Goal: Find specific page/section: Find specific page/section

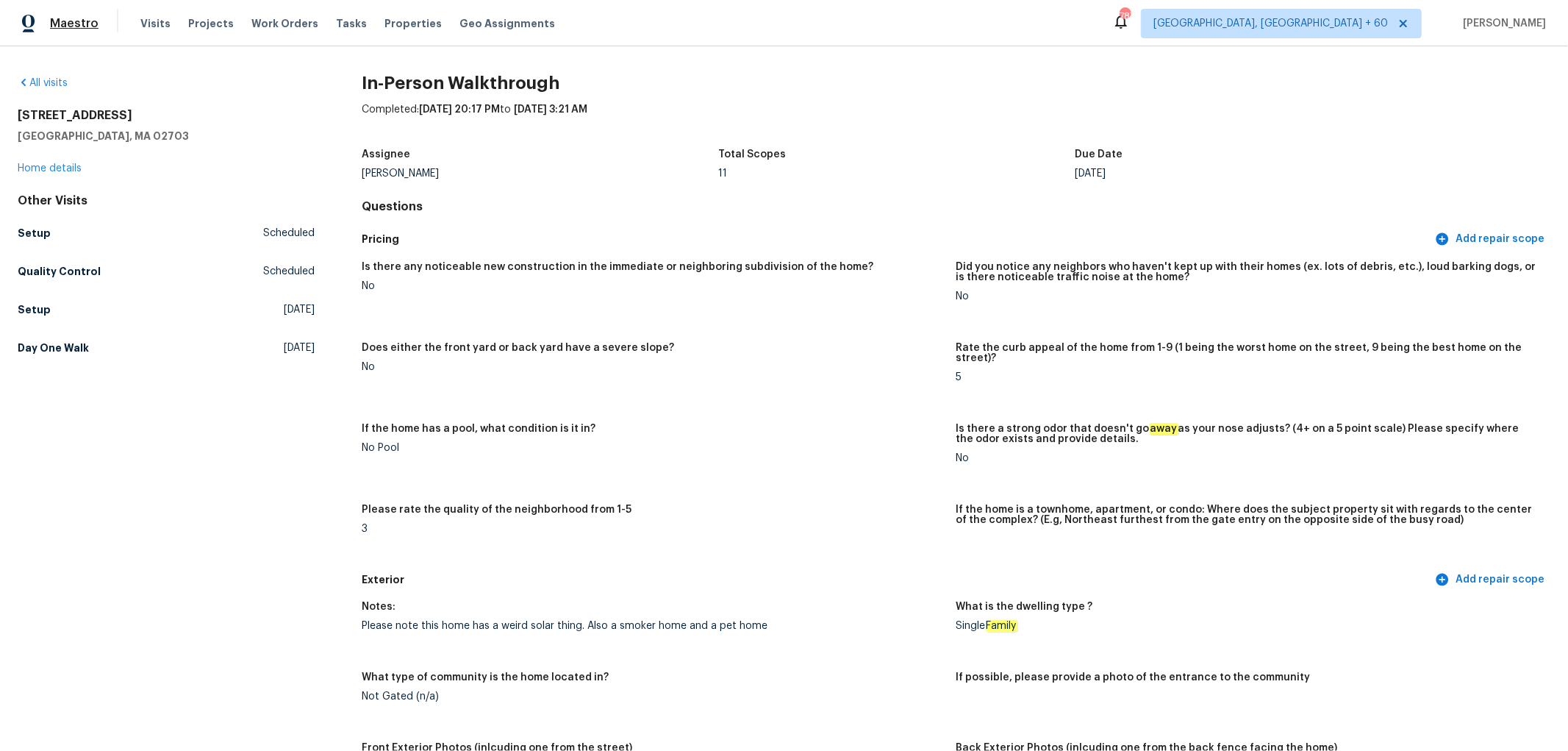
click at [76, 26] on span "Maestro" at bounding box center [74, 23] width 48 height 15
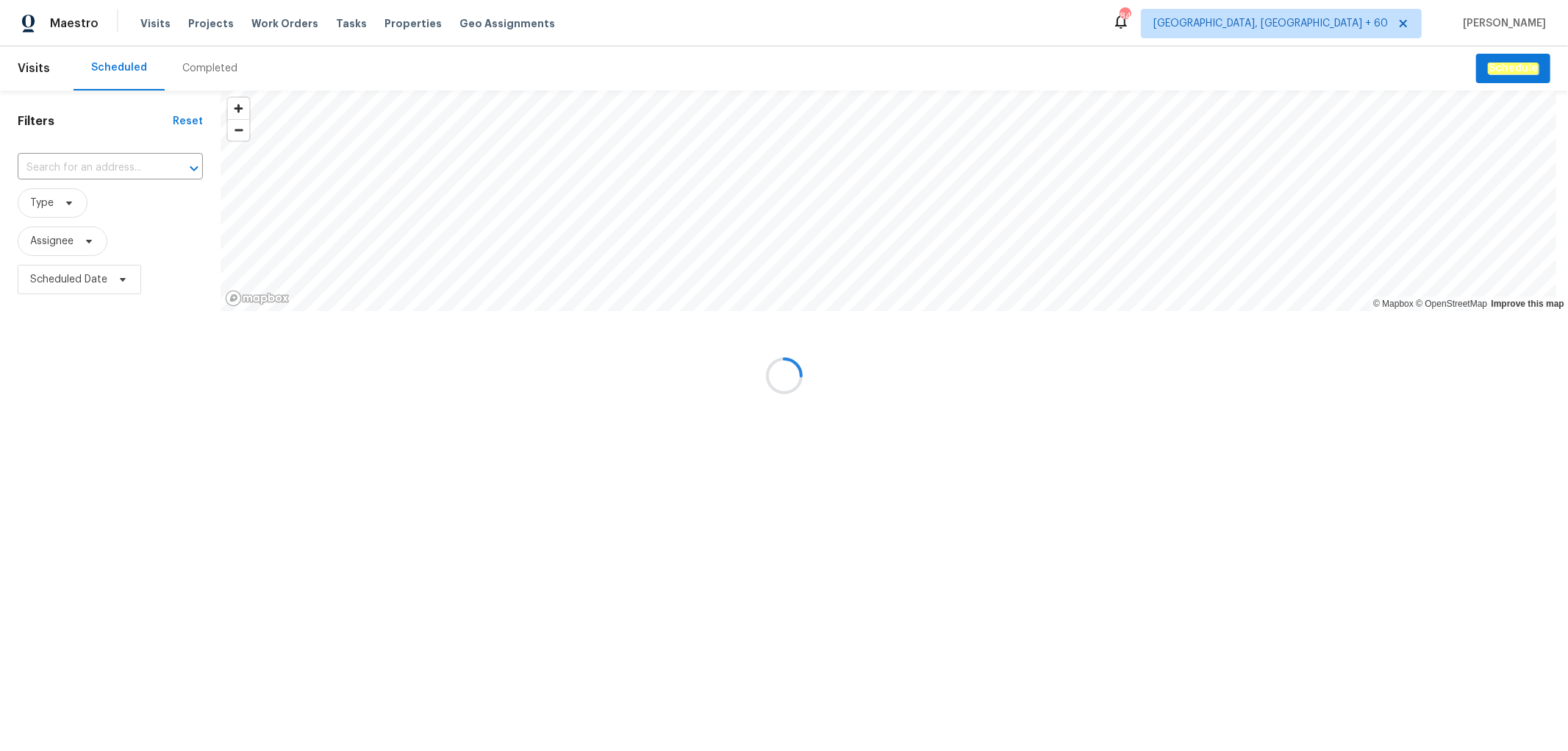
click at [184, 69] on div at bounding box center [784, 376] width 1568 height 751
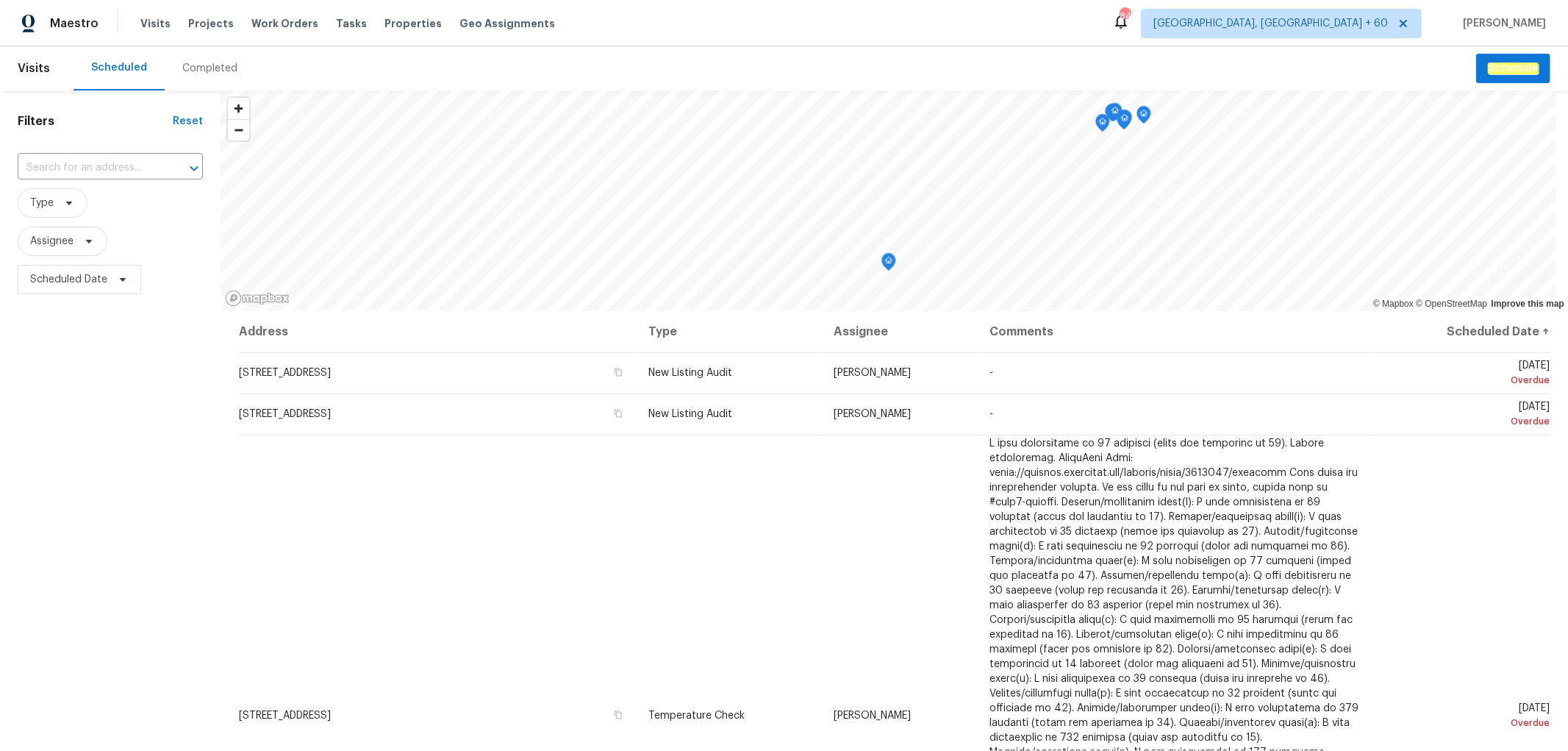
click at [193, 68] on div "Completed" at bounding box center [210, 68] width 55 height 15
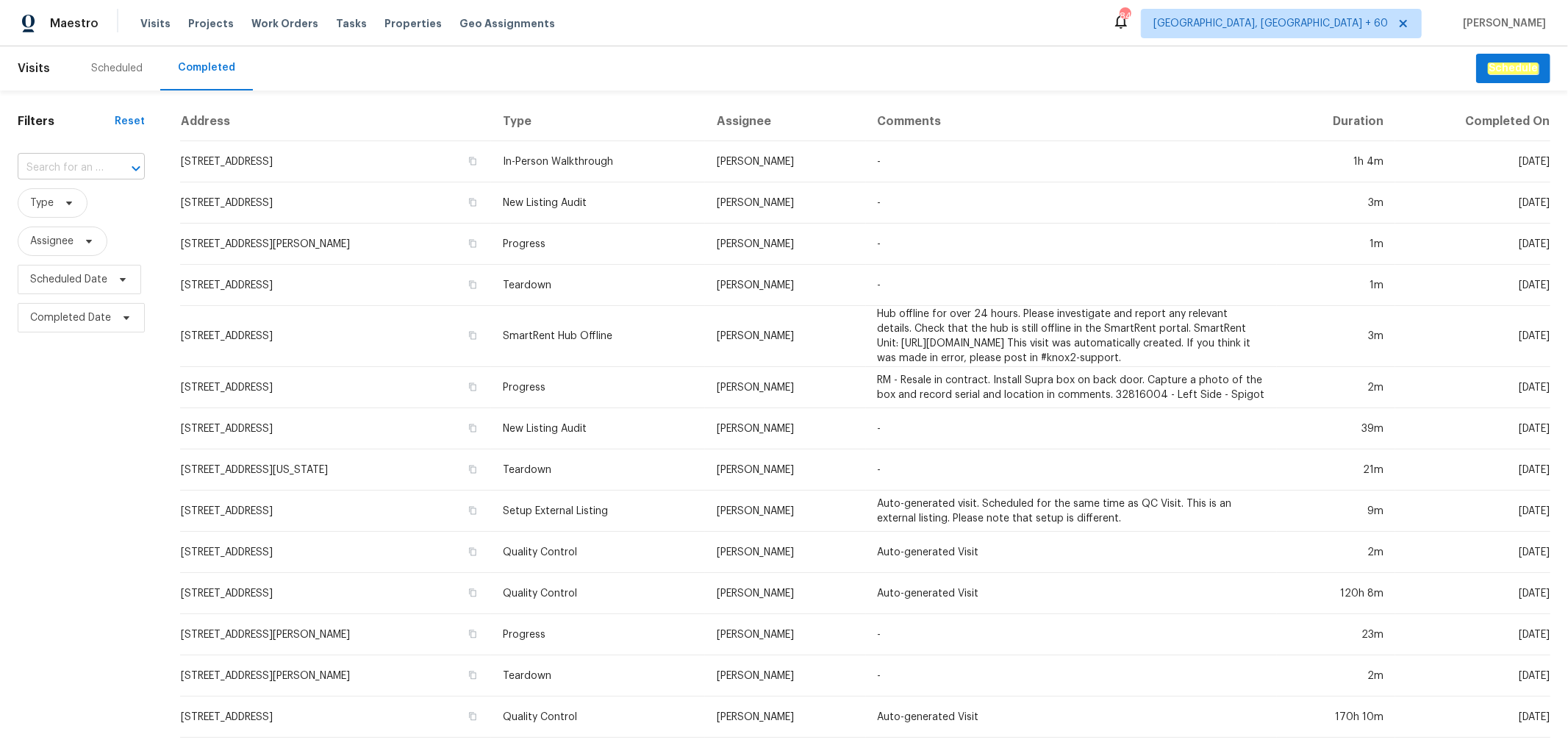
click at [44, 171] on input "text" at bounding box center [61, 168] width 86 height 23
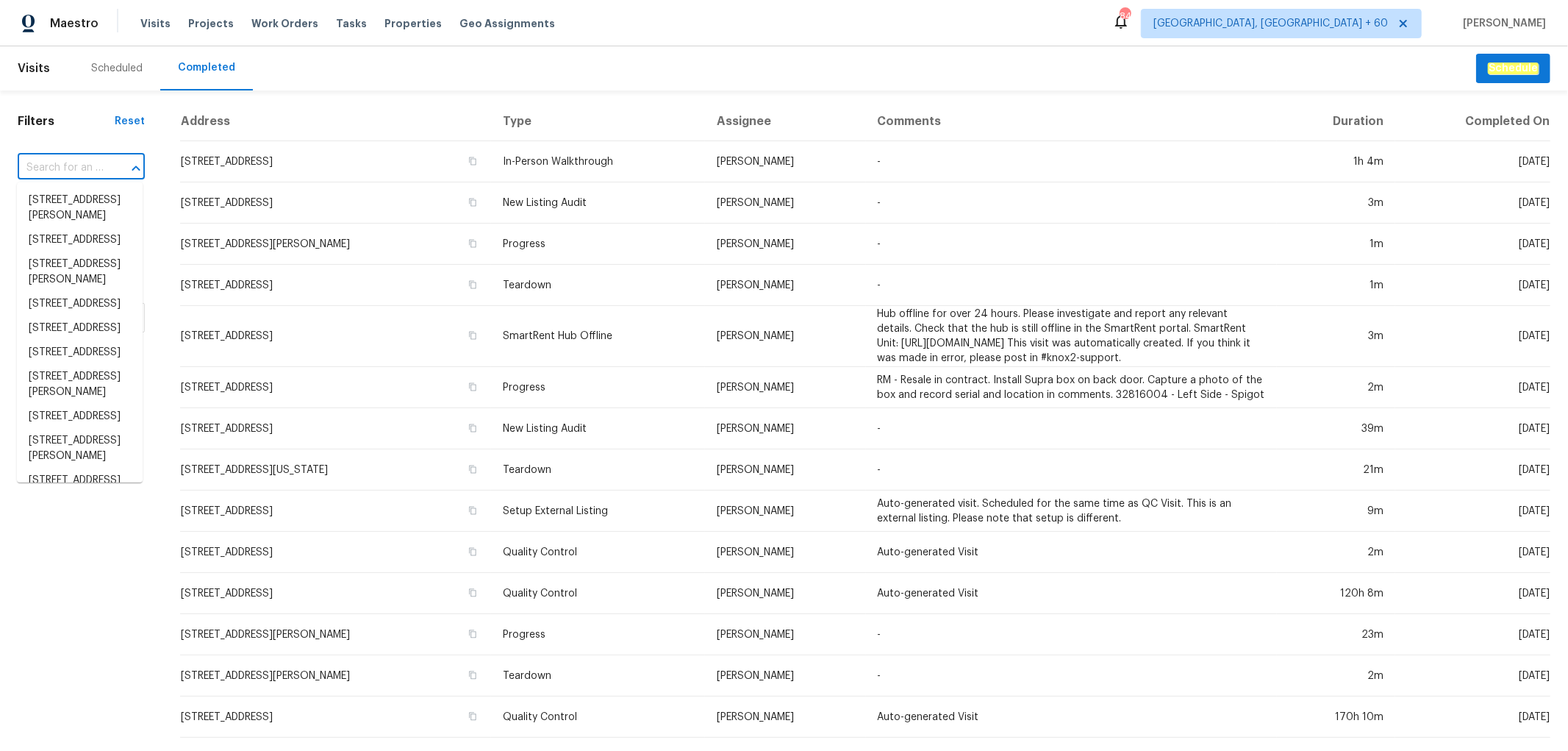
paste input "581 Braxton Blvd, Fayetteville, NC 28311"
type input "581 Braxton Blvd, Fayetteville, NC 28311"
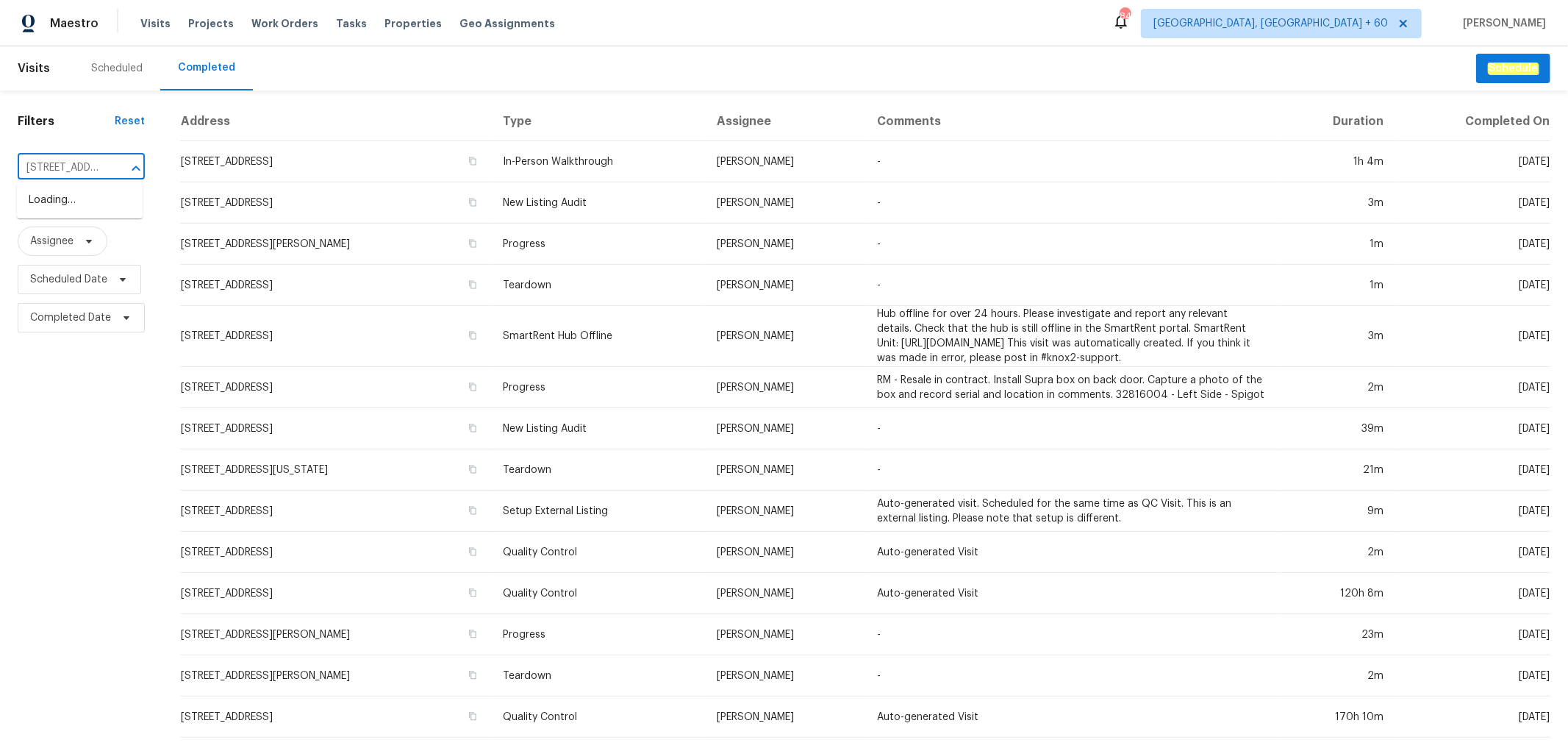
scroll to position [0, 113]
click at [83, 209] on li "581 Braxton Blvd, Fayetteville, NC 28311" at bounding box center [80, 208] width 125 height 40
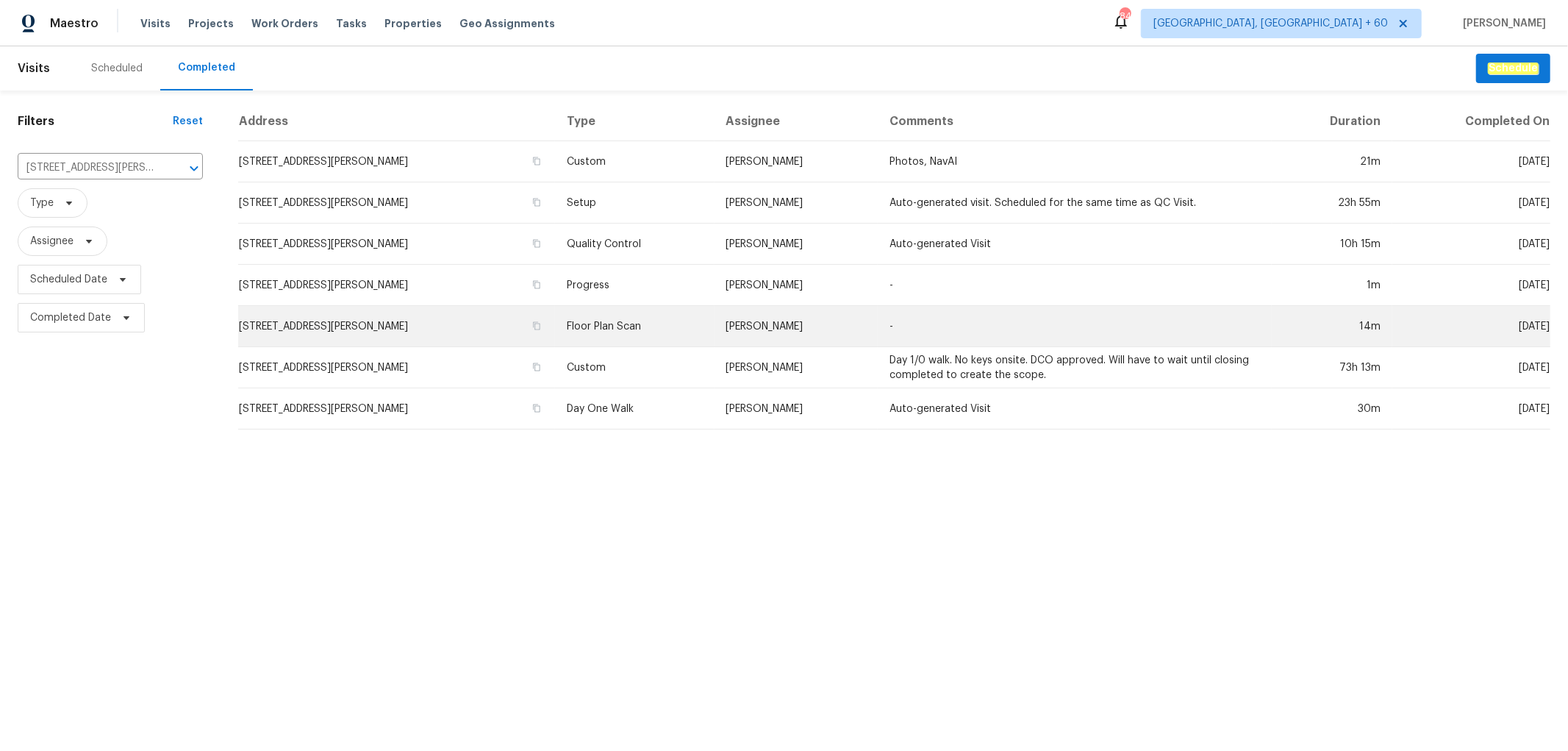
click at [751, 325] on td "Preston Sexton" at bounding box center [796, 327] width 164 height 41
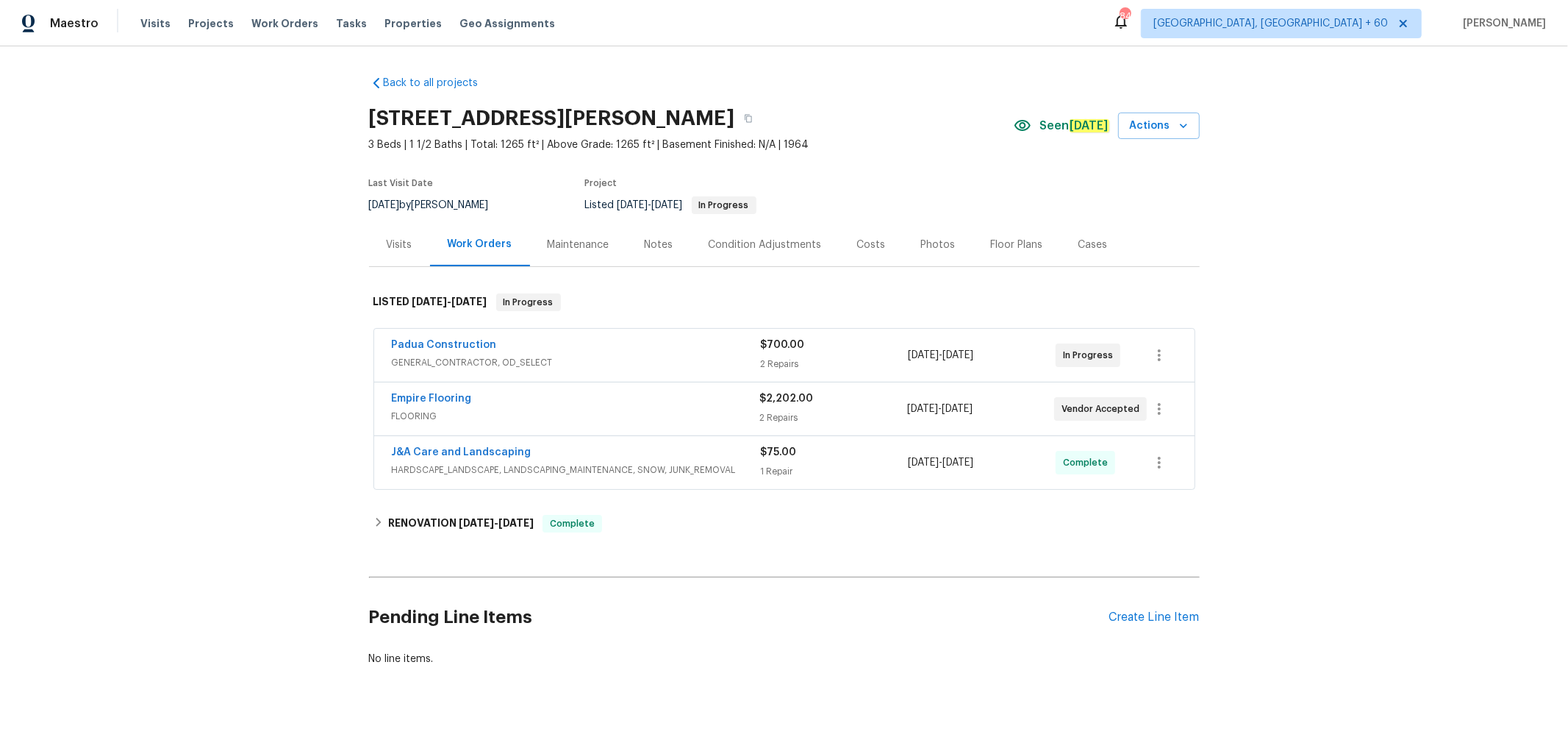
click at [928, 240] on div "Photos" at bounding box center [939, 244] width 34 height 15
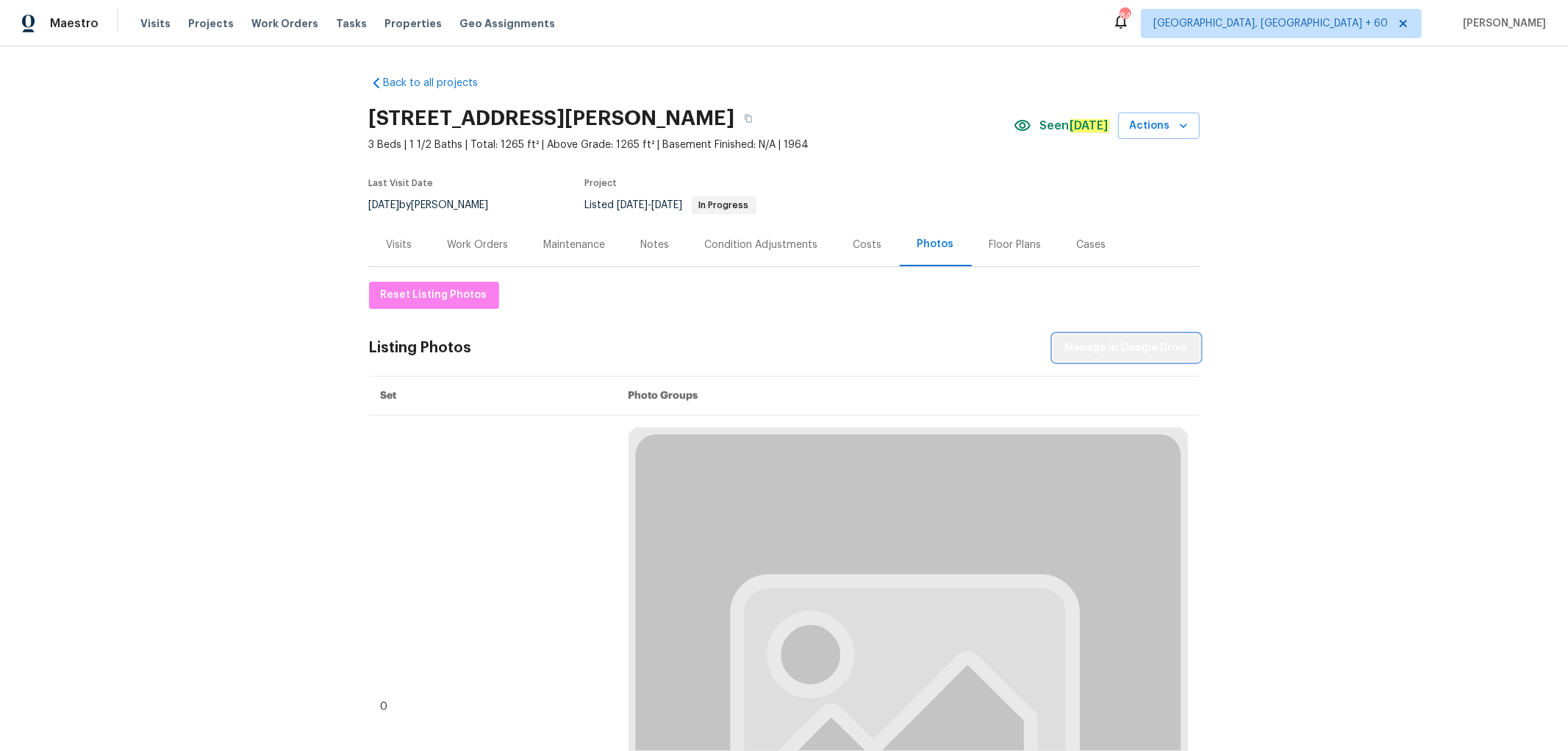
click at [1169, 350] on span "Manage in Google Drive" at bounding box center [1126, 348] width 123 height 18
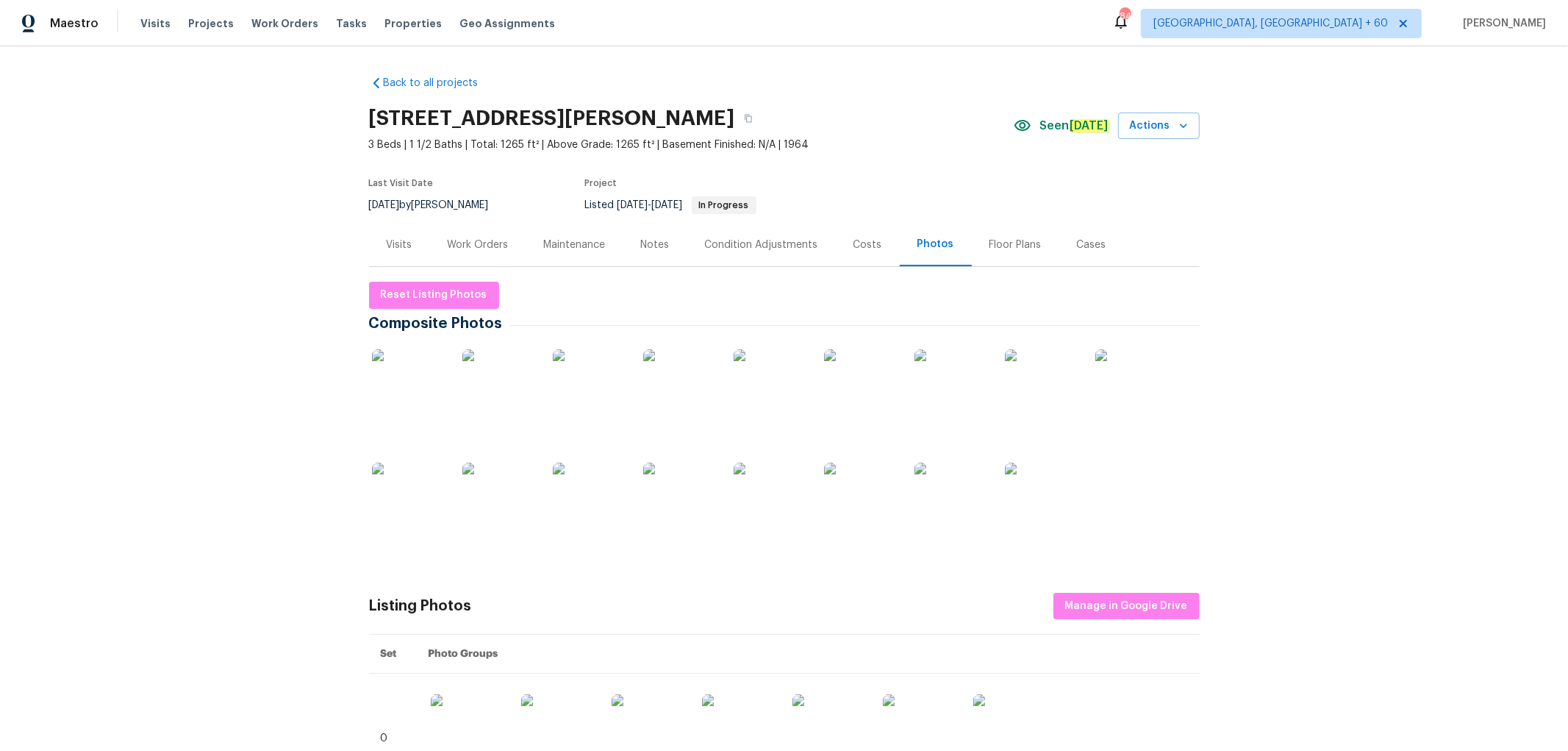
click at [1471, 207] on div "Back to all projects 581 Braxton Blvd, Fayetteville, NC 28311 3 Beds | 1 1/2 Ba…" at bounding box center [784, 399] width 1568 height 705
